Goal: Task Accomplishment & Management: Complete application form

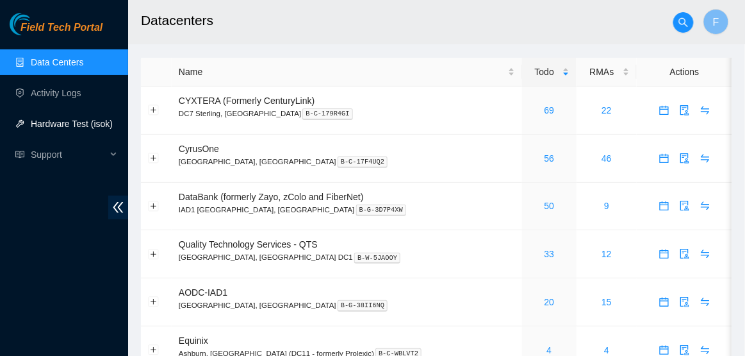
click at [71, 121] on link "Hardware Test (isok)" at bounding box center [72, 124] width 82 height 10
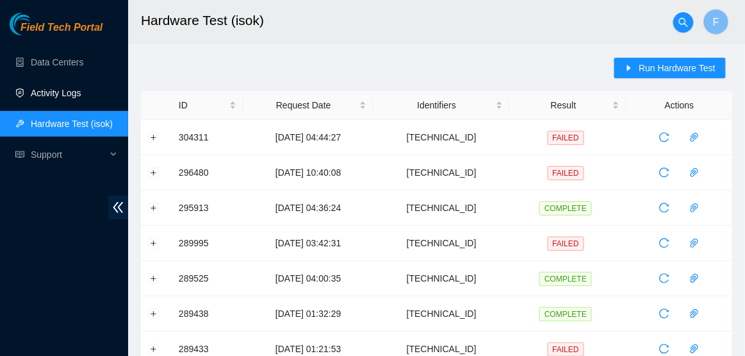
click at [81, 97] on link "Activity Logs" at bounding box center [56, 93] width 51 height 10
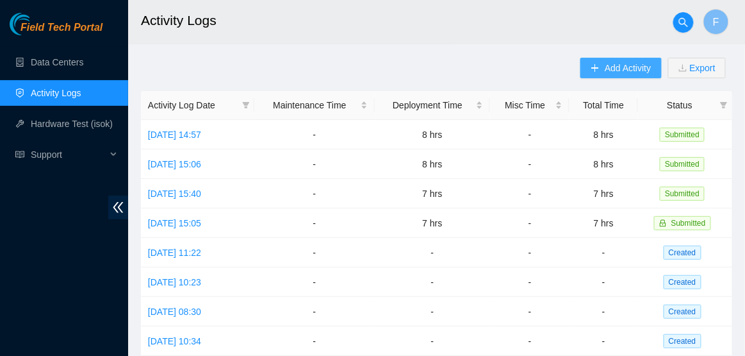
click at [592, 73] on button "Add Activity" at bounding box center [620, 68] width 81 height 21
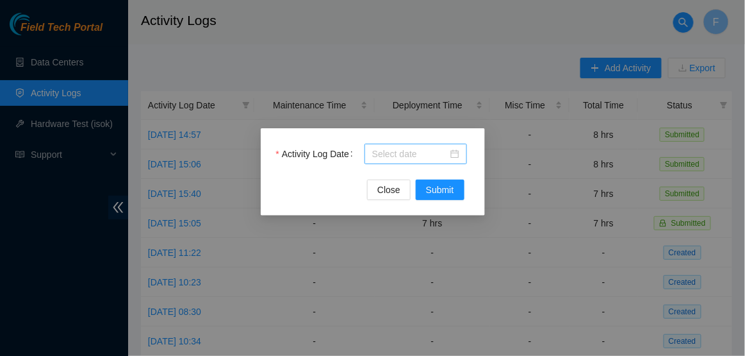
click at [460, 156] on div at bounding box center [416, 154] width 103 height 21
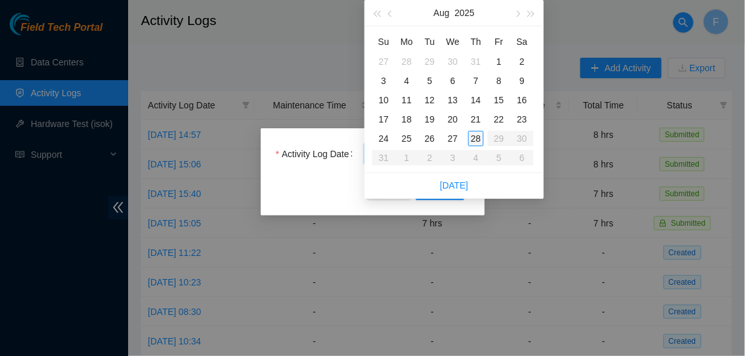
type input "[DATE]"
click at [475, 139] on div "28" at bounding box center [475, 138] width 15 height 15
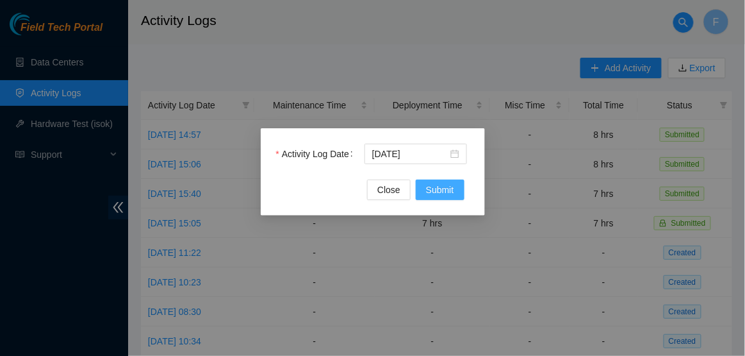
click at [450, 189] on span "Submit" at bounding box center [440, 190] width 28 height 14
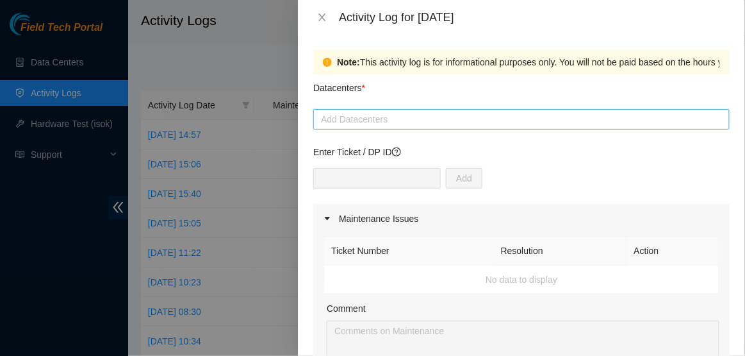
click at [453, 127] on div "Add Datacenters" at bounding box center [521, 119] width 416 height 21
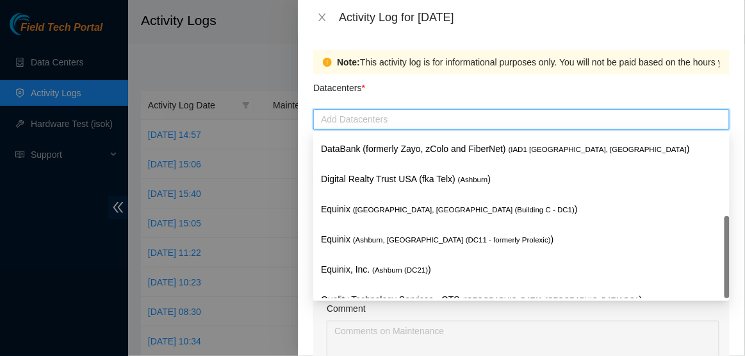
scroll to position [139, 0]
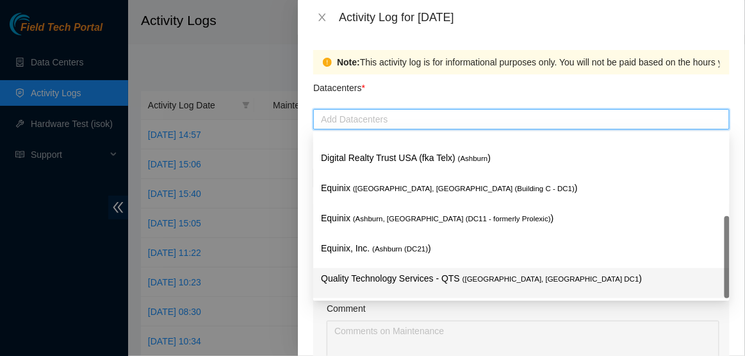
click at [413, 279] on p "Quality Technology Services - QTS ( [GEOGRAPHIC_DATA], [GEOGRAPHIC_DATA] DC1 )" at bounding box center [521, 278] width 401 height 15
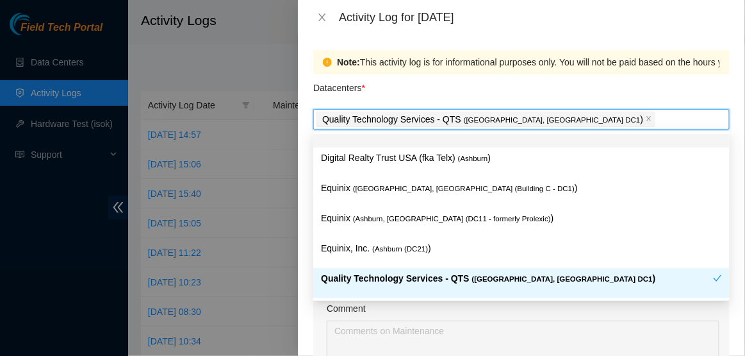
click at [555, 92] on div "Datacenters *" at bounding box center [521, 91] width 416 height 35
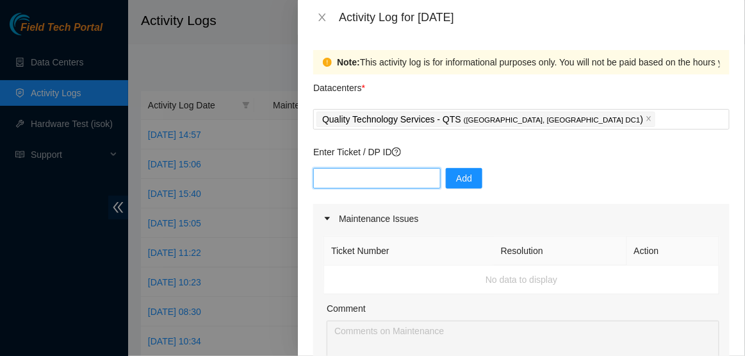
click at [394, 178] on input "text" at bounding box center [377, 178] width 128 height 21
paste input "DP77110"
type input "DP77110"
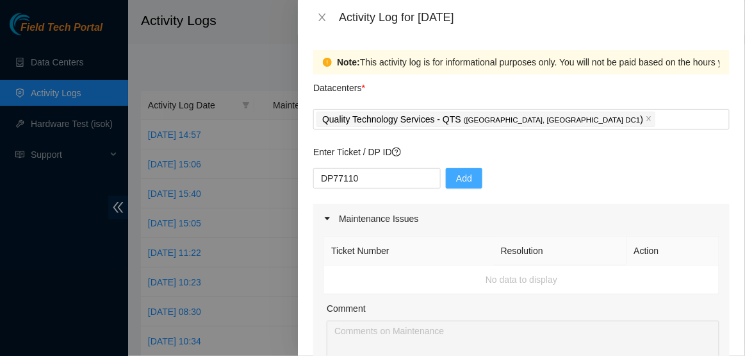
click at [459, 172] on button "Add" at bounding box center [464, 178] width 37 height 21
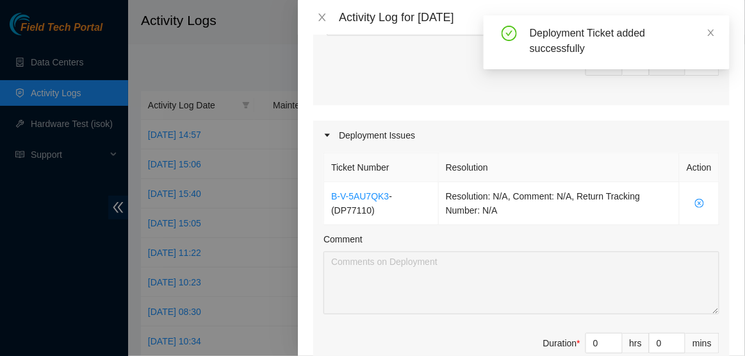
scroll to position [414, 0]
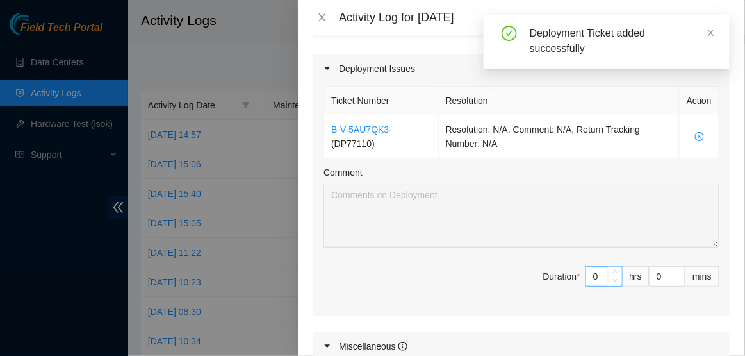
click at [608, 277] on span "Decrease Value" at bounding box center [615, 280] width 14 height 12
click at [595, 276] on input "0" at bounding box center [604, 276] width 36 height 19
click at [602, 279] on input "0" at bounding box center [604, 276] width 36 height 19
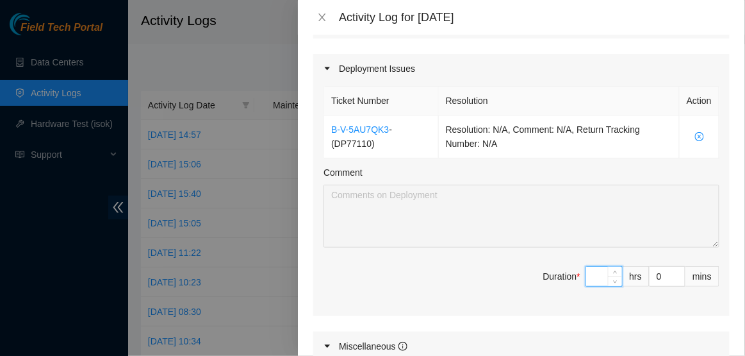
type input "8"
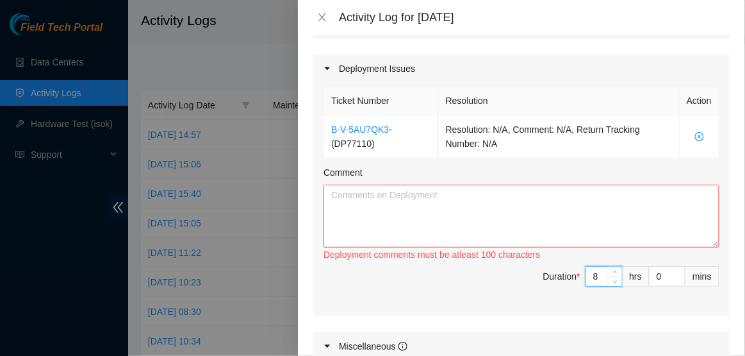
type input "8"
click at [537, 242] on textarea "Comment" at bounding box center [522, 216] width 396 height 63
click at [405, 209] on textarea "Comment" at bounding box center [522, 216] width 396 height 63
paste textarea "Hi [PERSON_NAME], EOD Update for DP77110 until SS is sent out *Started on New D…"
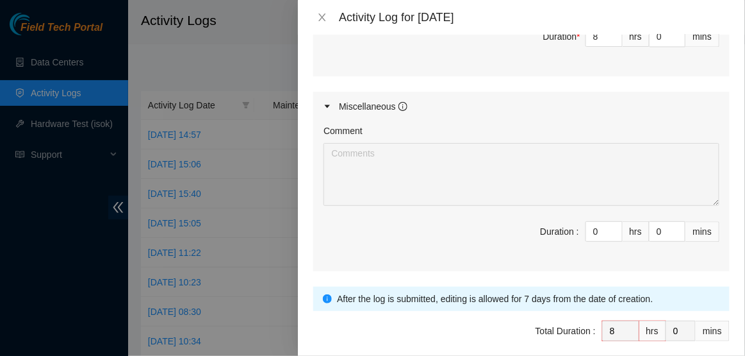
scroll to position [707, 0]
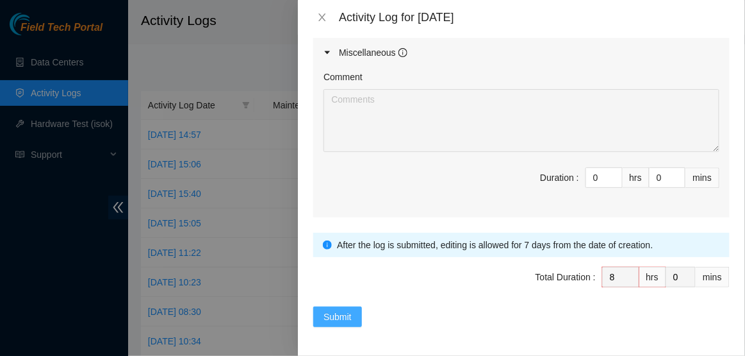
type textarea "Hi [PERSON_NAME], EOD Update for DP77110 until SS is sent out *Started on New D…"
click at [358, 316] on button "Submit" at bounding box center [337, 316] width 49 height 21
